Goal: Information Seeking & Learning: Learn about a topic

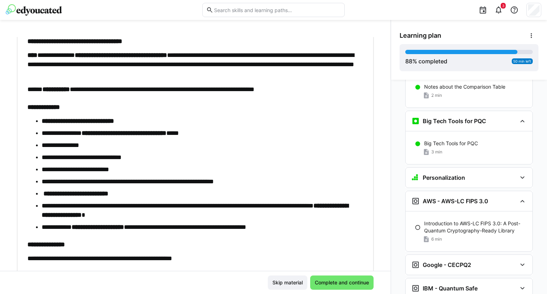
scroll to position [93, 0]
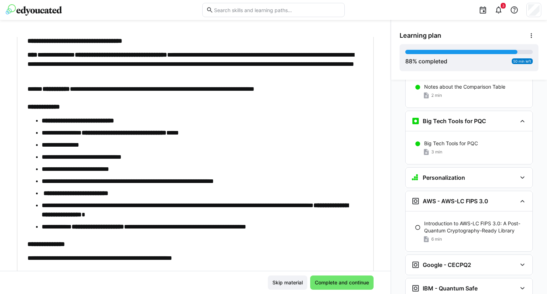
click at [208, 187] on ul "**********" at bounding box center [191, 173] width 329 height 115
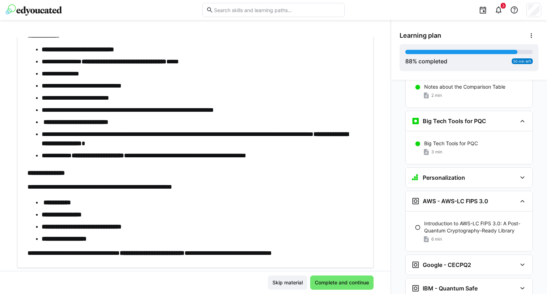
scroll to position [184, 0]
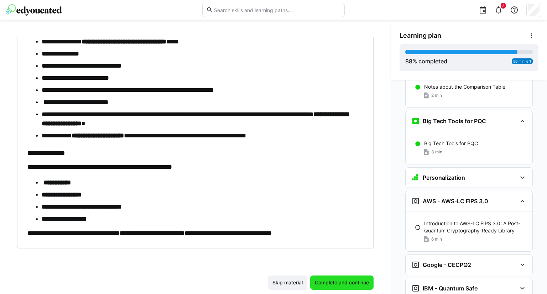
click at [339, 280] on span "Complete and continue" at bounding box center [342, 282] width 56 height 7
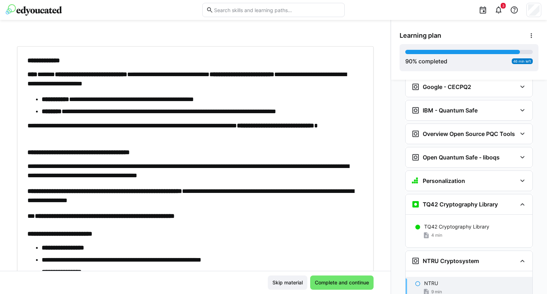
scroll to position [46, 0]
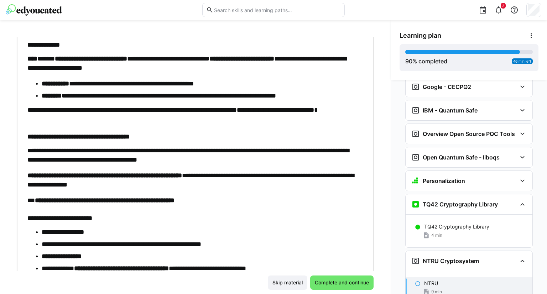
click at [288, 184] on p "**********" at bounding box center [191, 180] width 329 height 19
click at [309, 107] on strong "**********" at bounding box center [275, 110] width 77 height 6
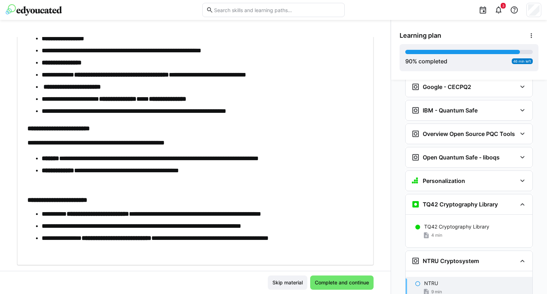
scroll to position [256, 0]
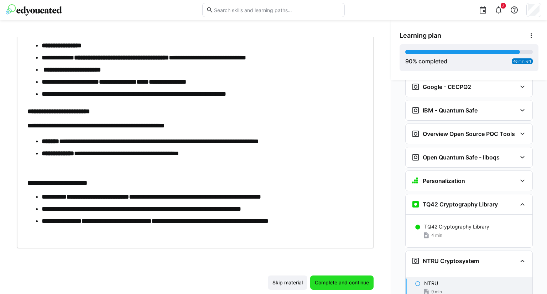
click at [340, 276] on span "Complete and continue" at bounding box center [341, 283] width 63 height 14
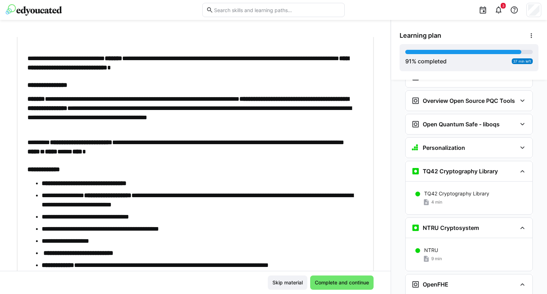
scroll to position [68, 0]
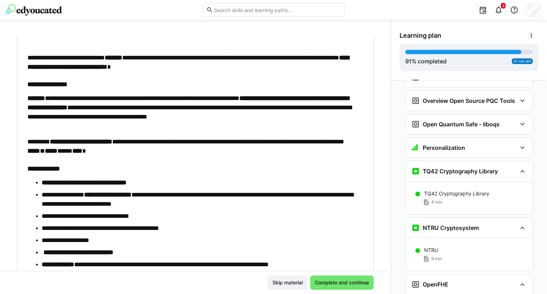
click at [310, 276] on button "Complete and continue" at bounding box center [341, 283] width 63 height 14
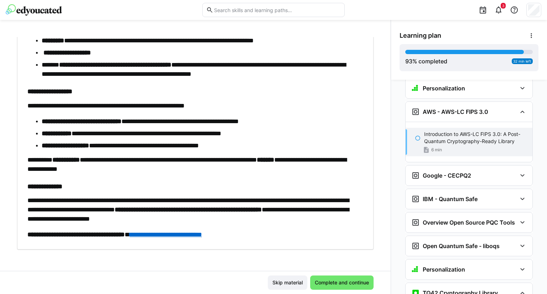
scroll to position [297, 0]
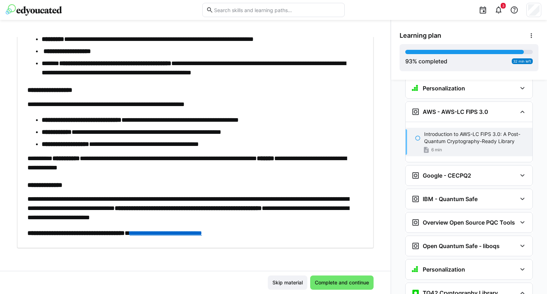
click at [202, 232] on link "**********" at bounding box center [166, 233] width 72 height 6
click at [321, 286] on span "Complete and continue" at bounding box center [341, 283] width 63 height 14
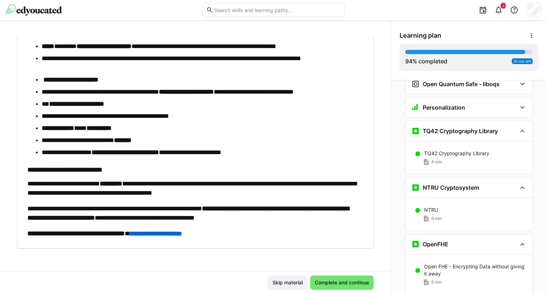
scroll to position [231, 0]
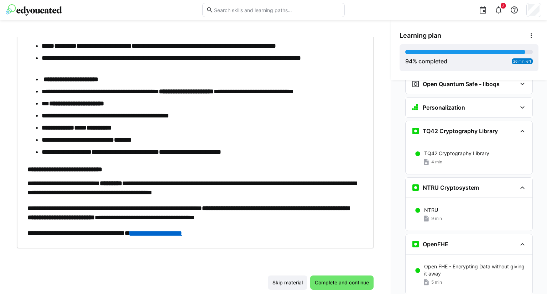
click at [182, 234] on link "**********" at bounding box center [156, 233] width 52 height 6
click at [333, 281] on span "Complete and continue" at bounding box center [342, 282] width 56 height 7
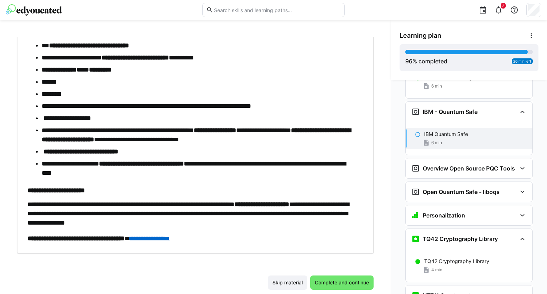
scroll to position [216, 0]
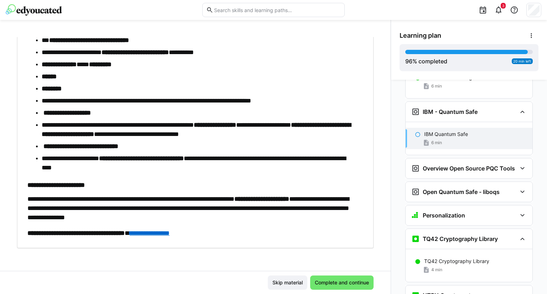
drag, startPoint x: 193, startPoint y: 227, endPoint x: 189, endPoint y: 232, distance: 6.3
click at [189, 232] on div "**********" at bounding box center [191, 54] width 329 height 367
click at [169, 232] on link "**********" at bounding box center [150, 233] width 40 height 6
click at [337, 285] on span "Complete and continue" at bounding box center [342, 282] width 56 height 7
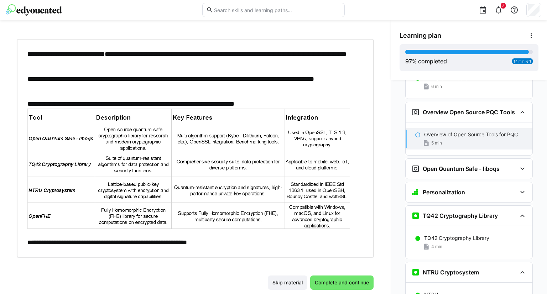
scroll to position [38, 0]
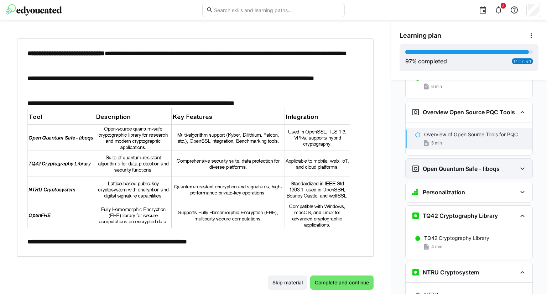
click at [520, 164] on eds-icon at bounding box center [522, 168] width 9 height 9
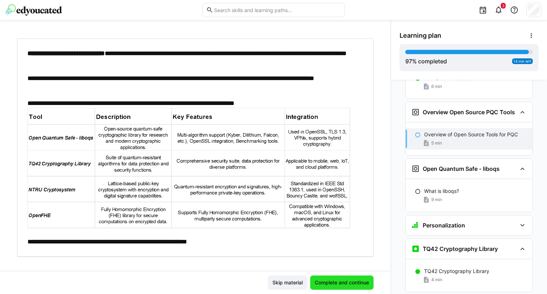
click at [335, 281] on span "Complete and continue" at bounding box center [342, 282] width 56 height 7
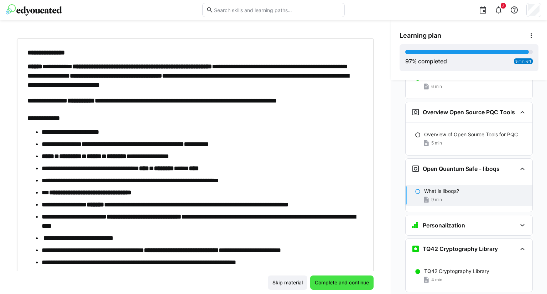
scroll to position [3020, 0]
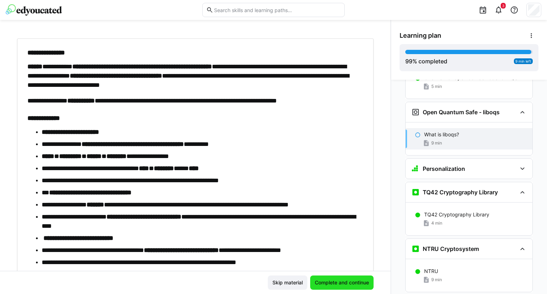
click at [335, 281] on span "Complete and continue" at bounding box center [342, 282] width 56 height 7
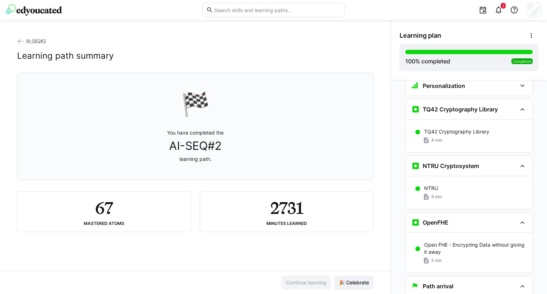
scroll to position [3105, 0]
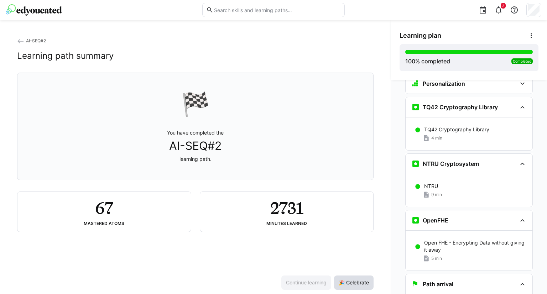
click at [344, 284] on span "🎉 Celebrate" at bounding box center [353, 282] width 32 height 7
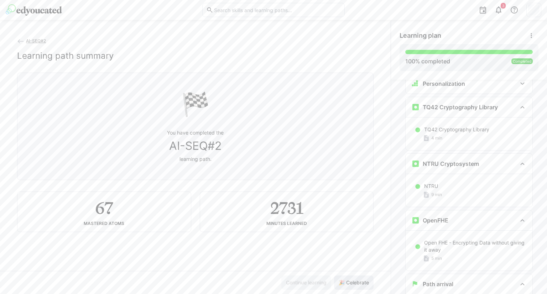
click at [344, 284] on span "🎉 Celebrate" at bounding box center [353, 282] width 32 height 7
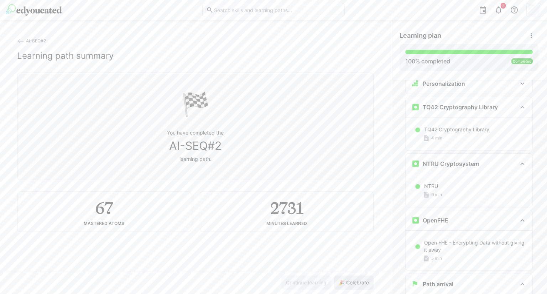
click at [344, 284] on span "🎉 Celebrate" at bounding box center [353, 282] width 32 height 7
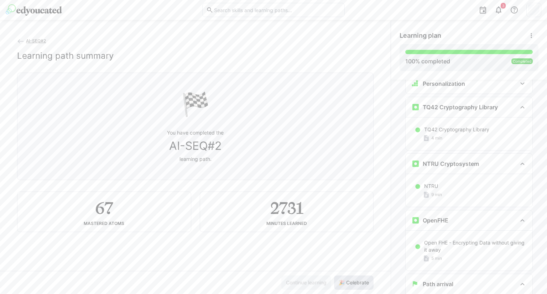
click at [344, 284] on span "🎉 Celebrate" at bounding box center [353, 282] width 32 height 7
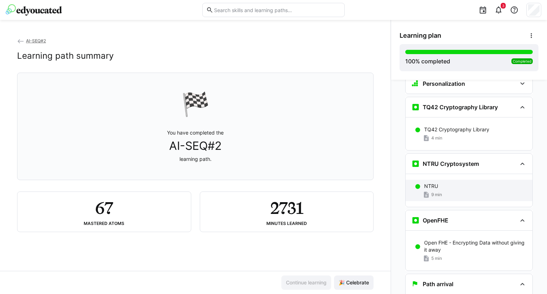
scroll to position [3129, 0]
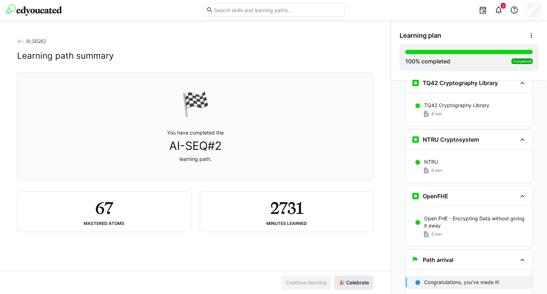
click at [345, 284] on span "🎉 Celebrate" at bounding box center [353, 282] width 32 height 7
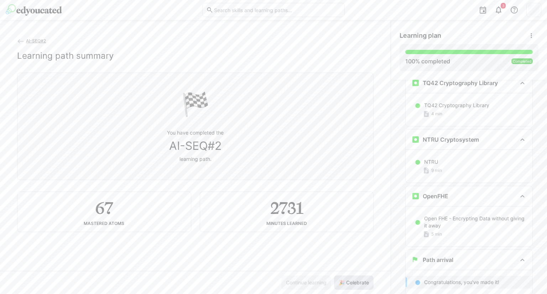
click at [345, 284] on span "🎉 Celebrate" at bounding box center [353, 282] width 32 height 7
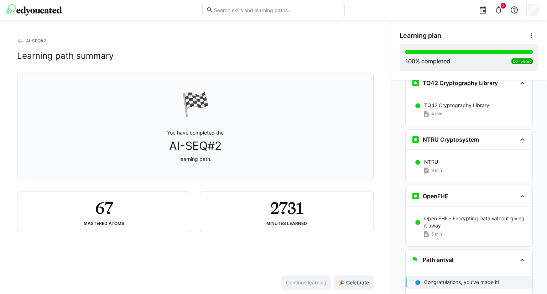
click at [36, 40] on span "AI-SEQ#2" at bounding box center [36, 40] width 20 height 5
